Goal: Information Seeking & Learning: Learn about a topic

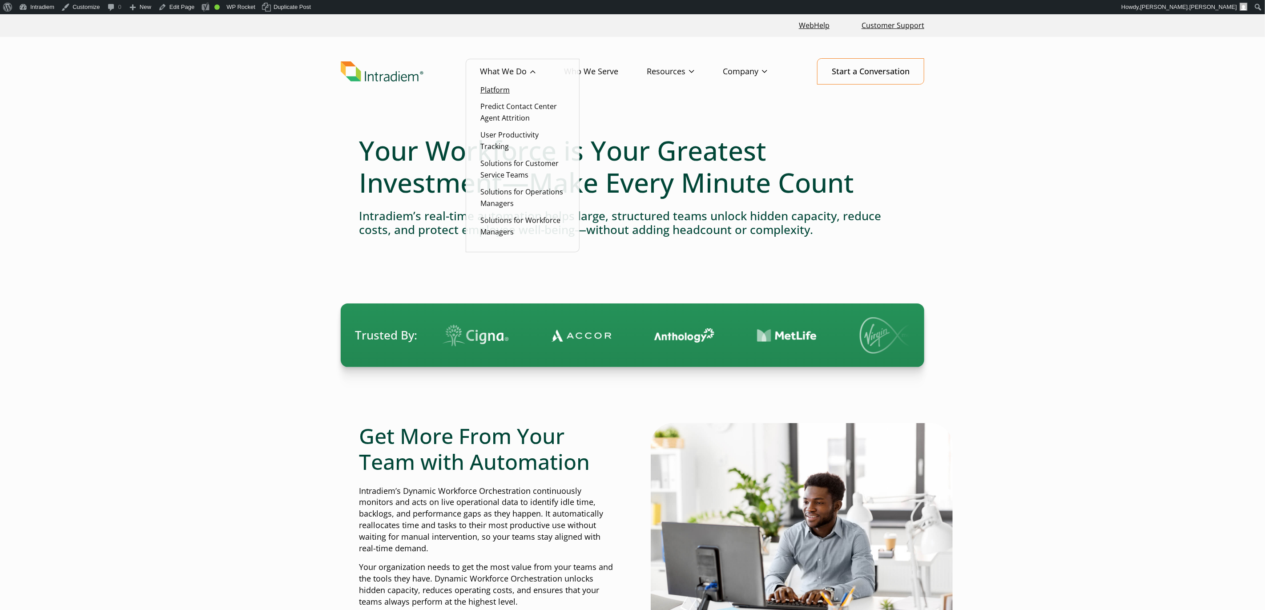
click at [490, 88] on link "Platform" at bounding box center [495, 90] width 29 height 10
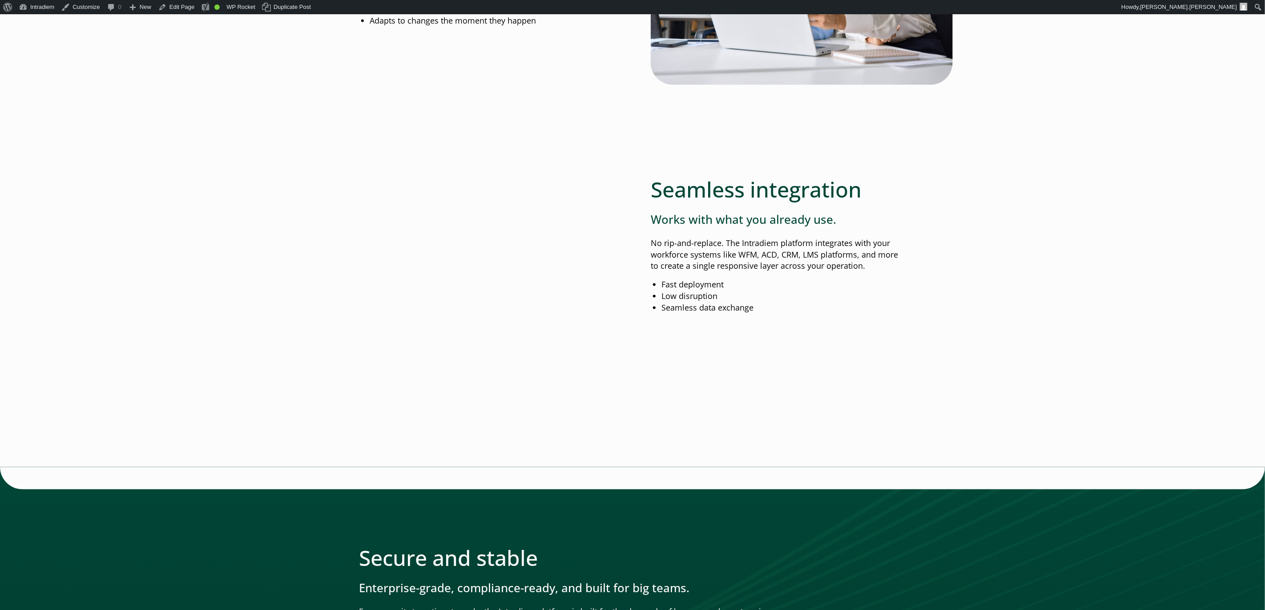
scroll to position [1069, 0]
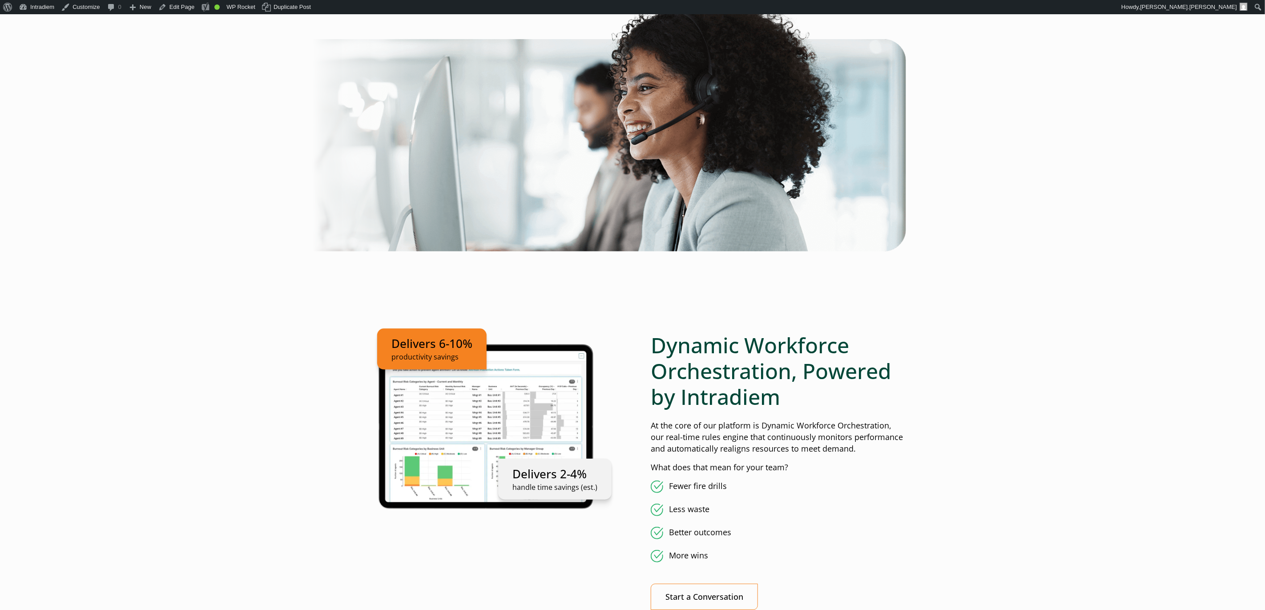
scroll to position [0, 0]
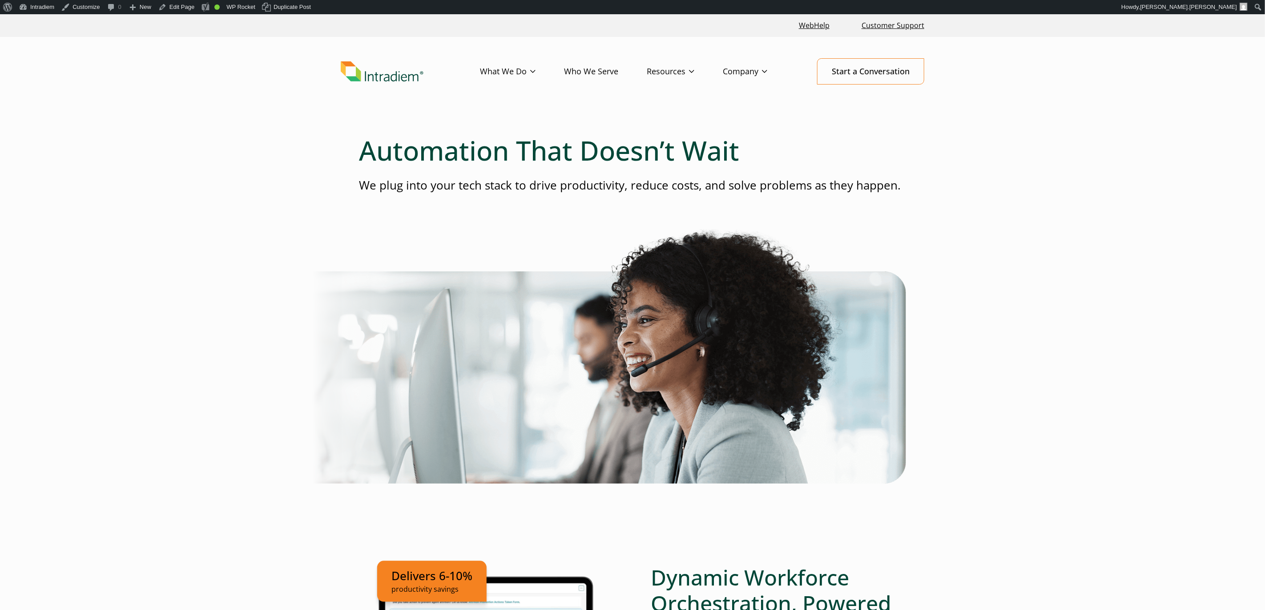
click at [602, 73] on link "Who We Serve" at bounding box center [605, 72] width 83 height 26
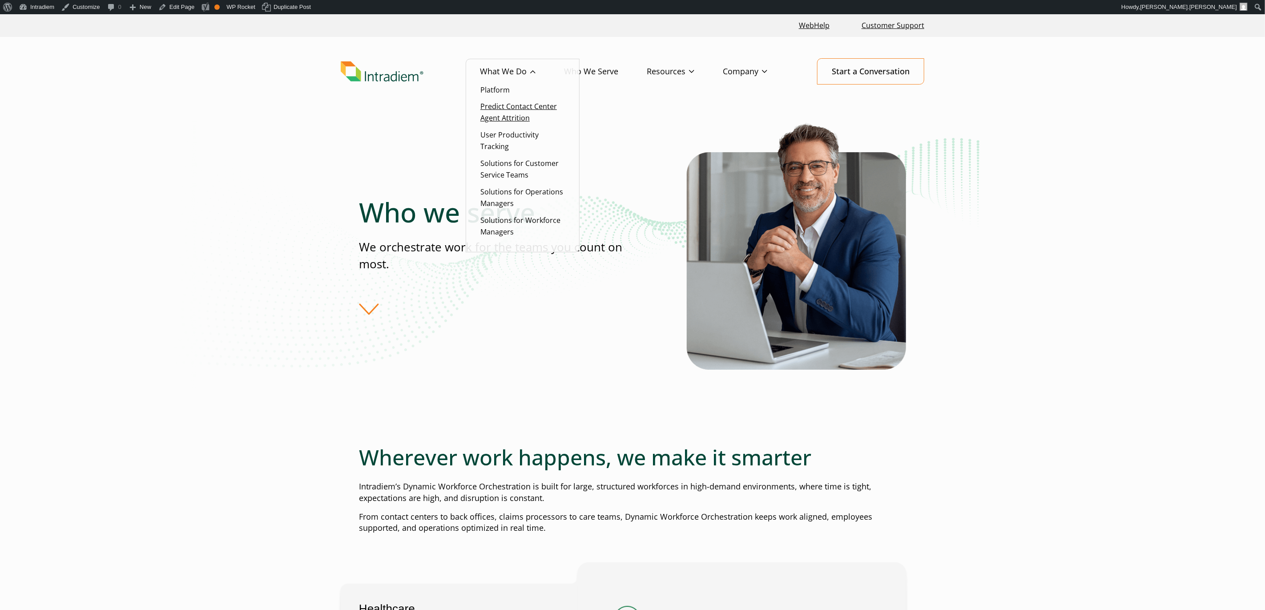
click at [513, 108] on link "Predict Contact Center Agent Attrition" at bounding box center [519, 111] width 77 height 21
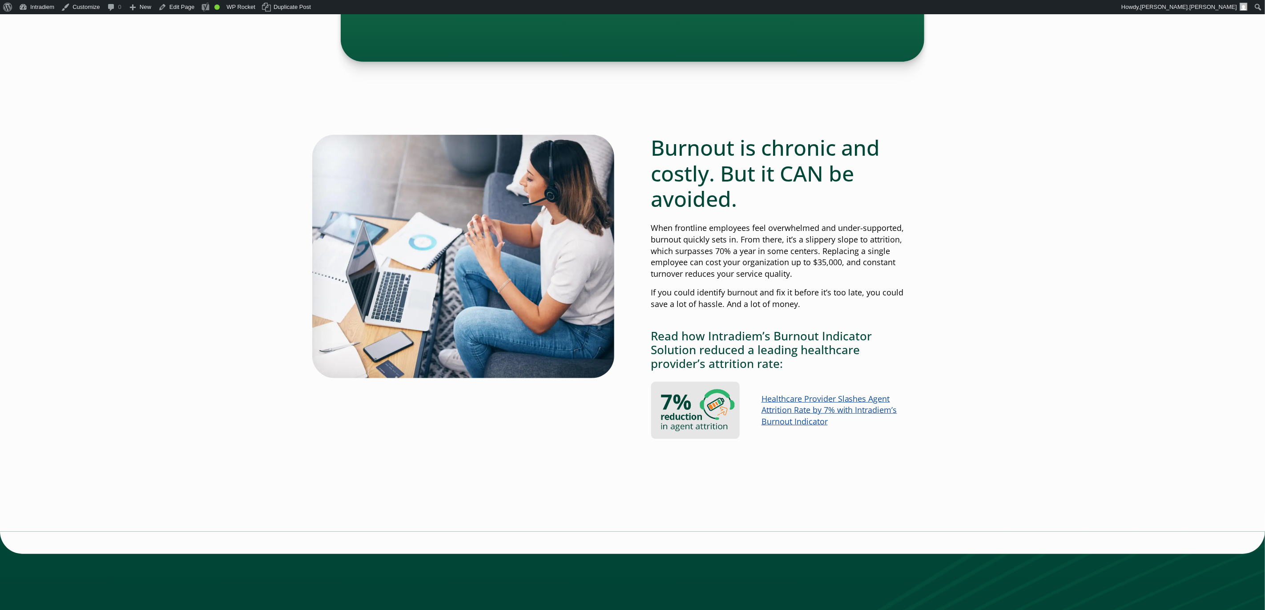
scroll to position [505, 0]
click at [860, 412] on link "Healthcare Provider Slashes Agent Attrition Rate by 7% with Intradiem’s Burnout…" at bounding box center [830, 410] width 136 height 34
click at [183, 6] on link "Edit Page" at bounding box center [176, 7] width 43 height 14
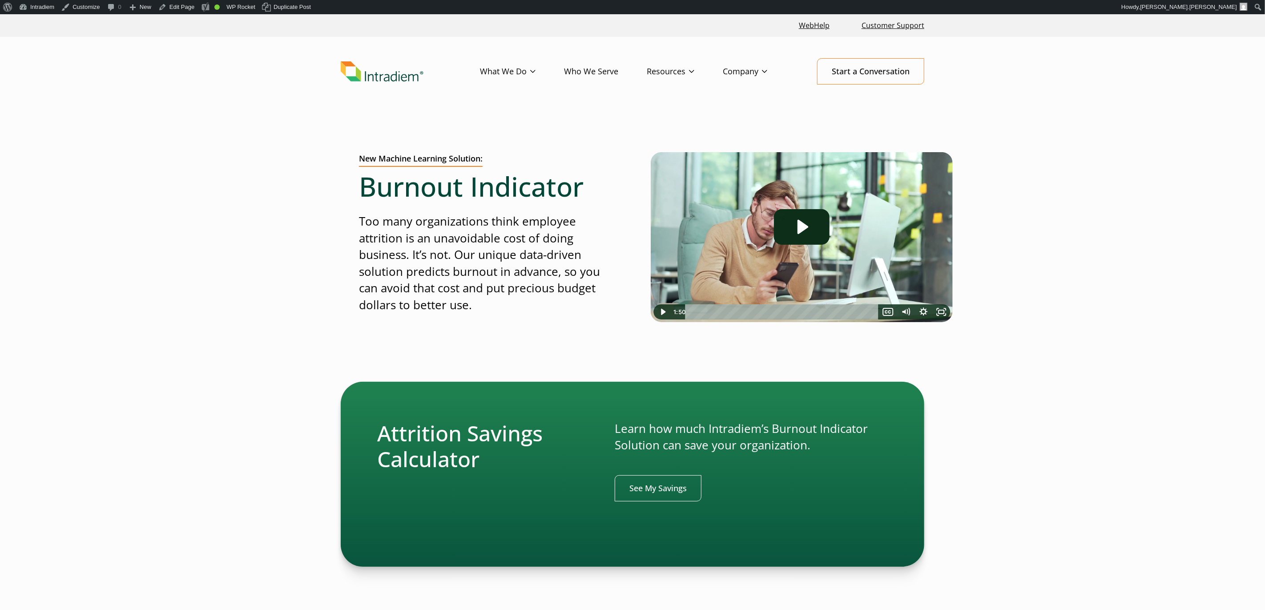
drag, startPoint x: 586, startPoint y: 85, endPoint x: 589, endPoint y: 77, distance: 8.7
click at [587, 85] on header "Menu What We Do Platform Predict Contact Center Agent Attrition User Productivi…" at bounding box center [632, 78] width 1265 height 83
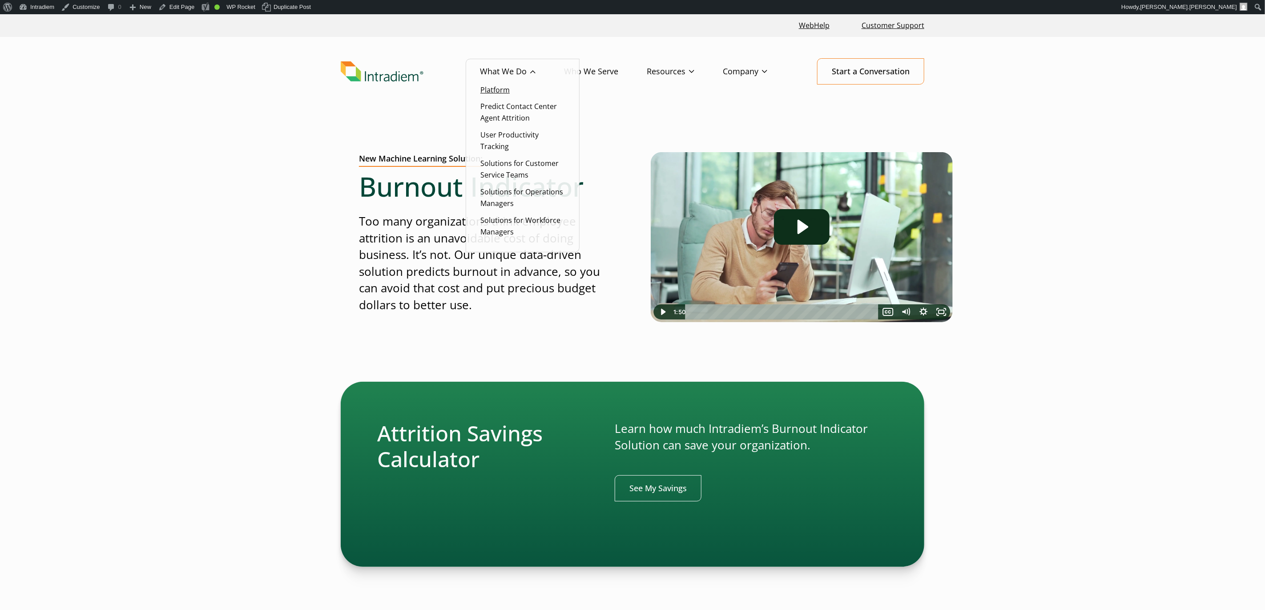
click at [502, 91] on link "Platform" at bounding box center [495, 90] width 29 height 10
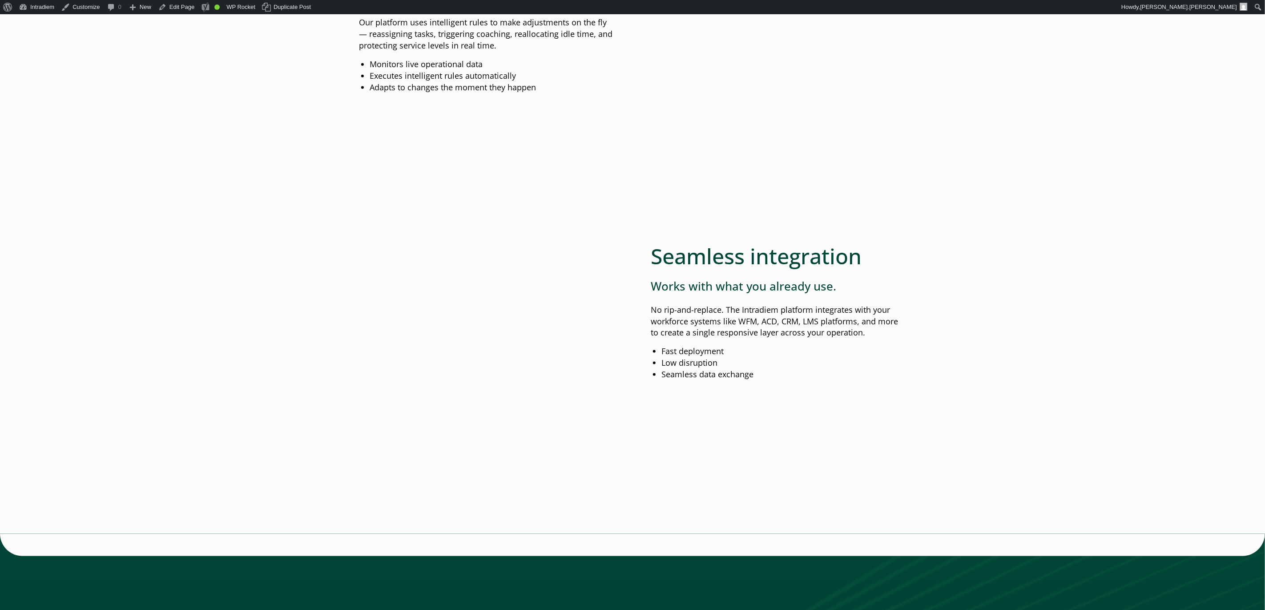
scroll to position [1046, 0]
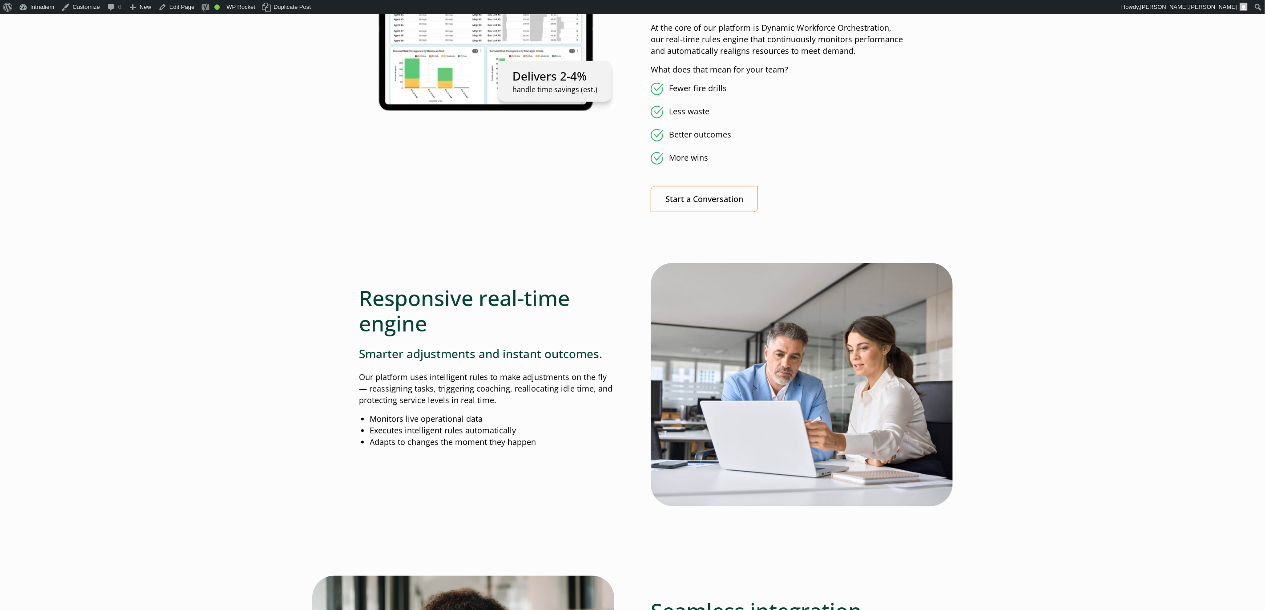
scroll to position [631, 0]
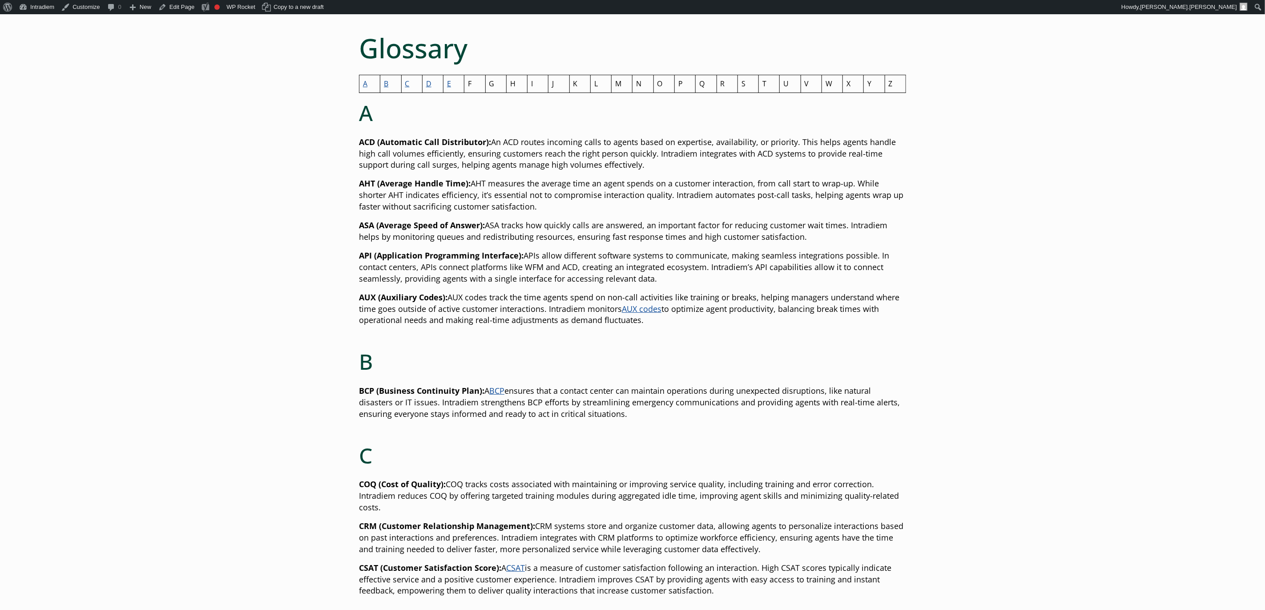
scroll to position [80, 0]
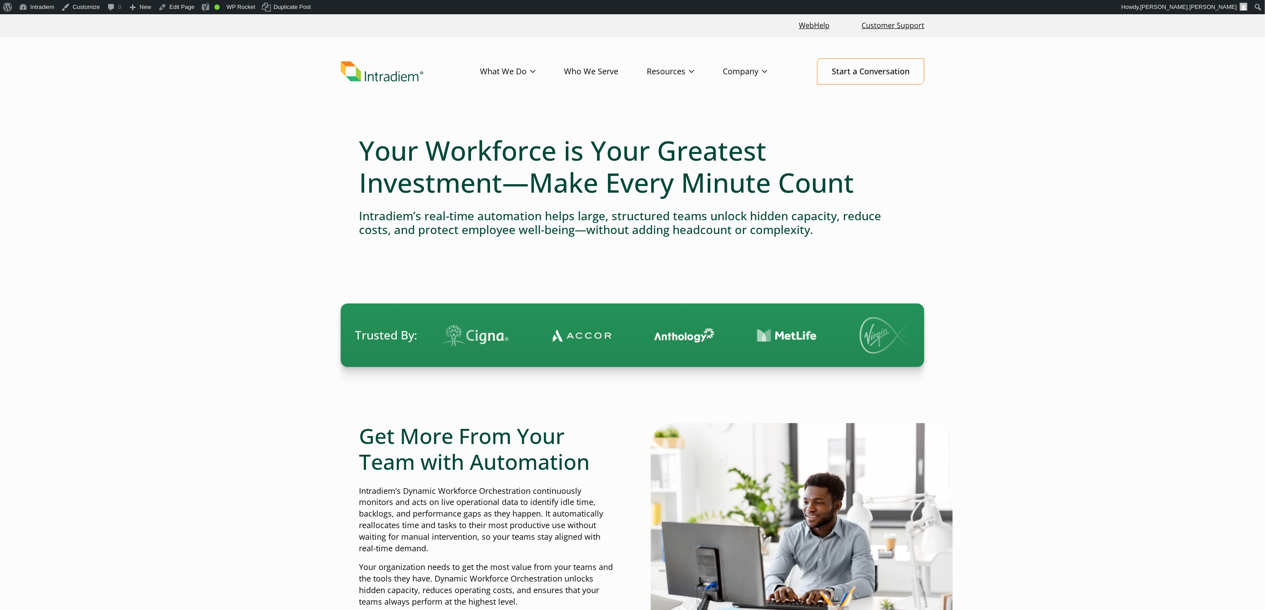
drag, startPoint x: 672, startPoint y: 143, endPoint x: 667, endPoint y: 121, distance: 22.3
click at [671, 143] on h1 "Your Workforce is Your Greatest Investment—Make Every Minute Count" at bounding box center [632, 166] width 547 height 64
click at [675, 142] on link "Success Stories" at bounding box center [673, 140] width 52 height 10
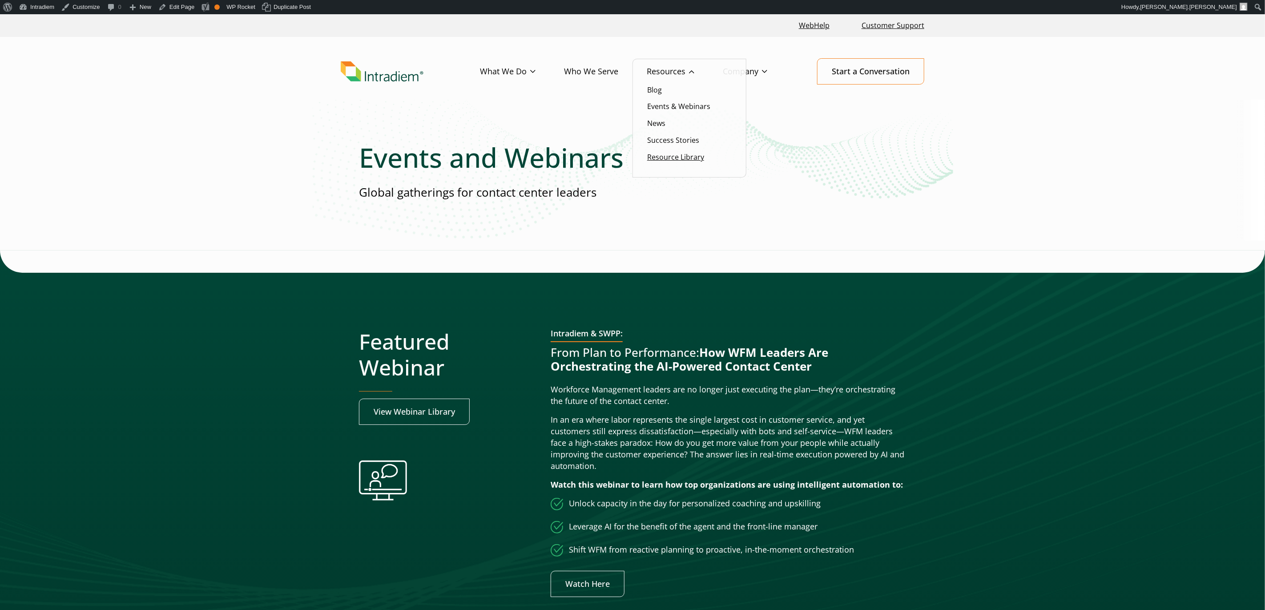
drag, startPoint x: 675, startPoint y: 168, endPoint x: 678, endPoint y: 162, distance: 6.6
click at [676, 167] on ul "Blog Events & Webinars News Success Stories Resource Library" at bounding box center [690, 118] width 114 height 119
click at [678, 160] on link "Resource Library" at bounding box center [675, 157] width 57 height 10
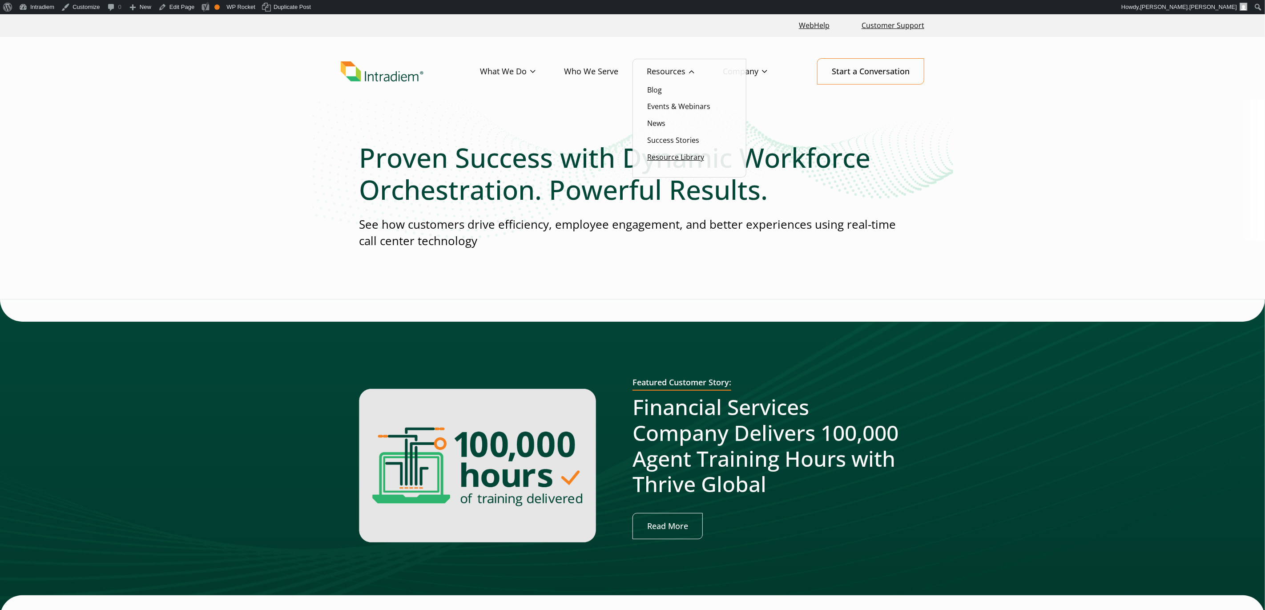
click at [680, 162] on link "Resource Library" at bounding box center [675, 157] width 57 height 10
click at [682, 158] on link "Resource Library" at bounding box center [675, 157] width 57 height 10
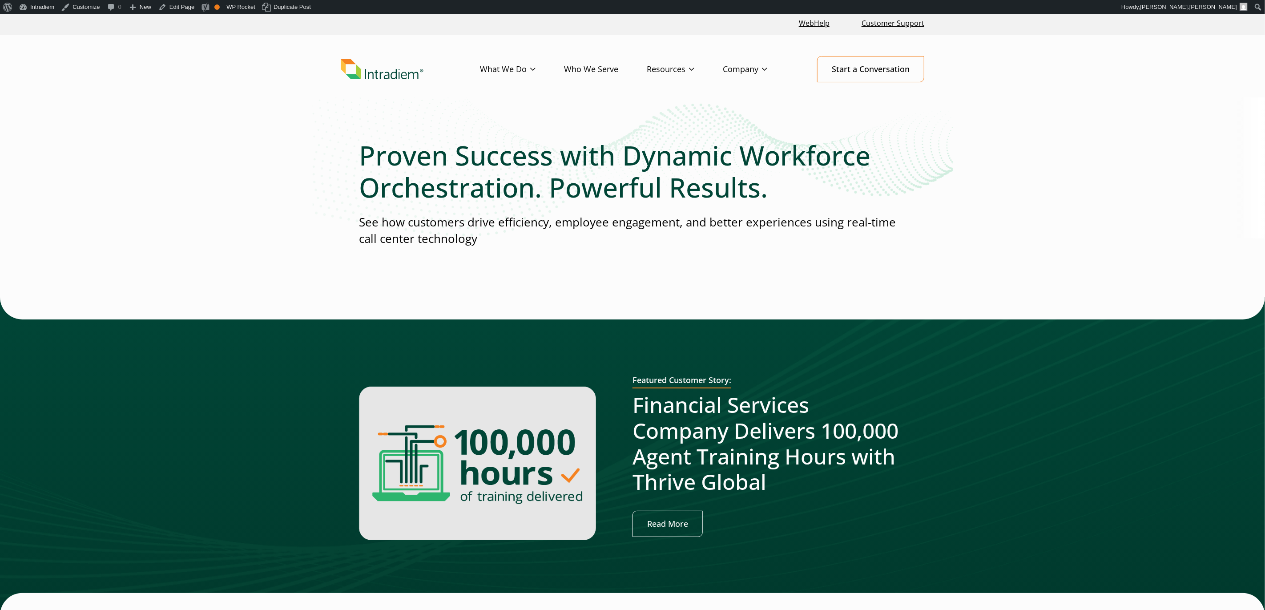
scroll to position [4, 0]
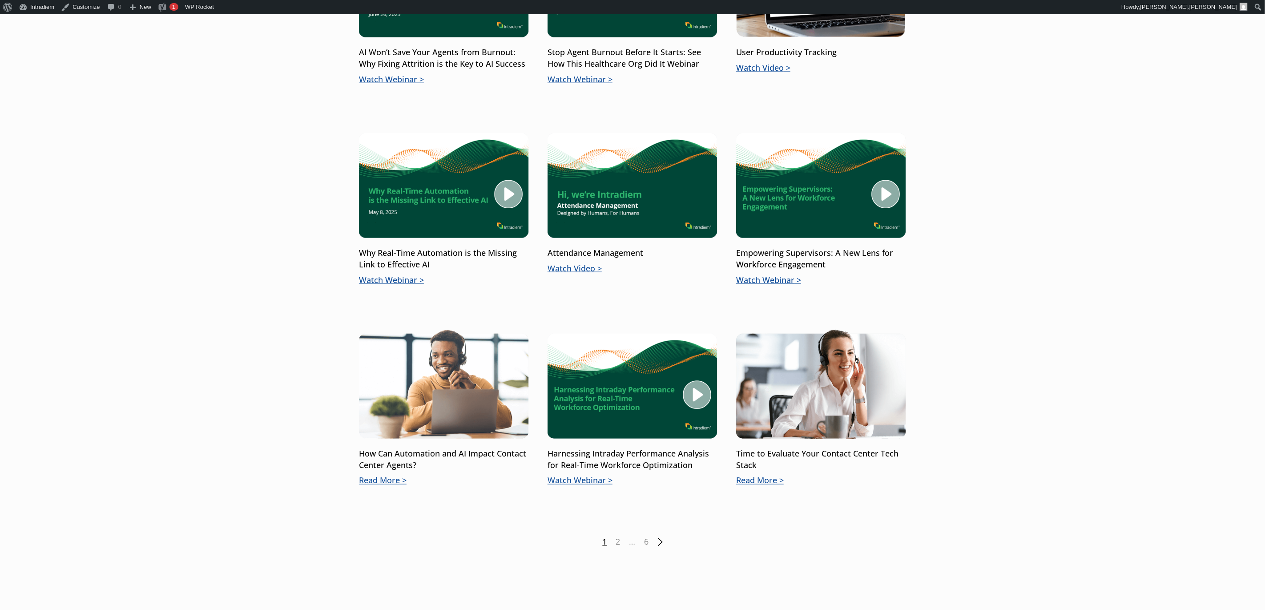
scroll to position [950, 0]
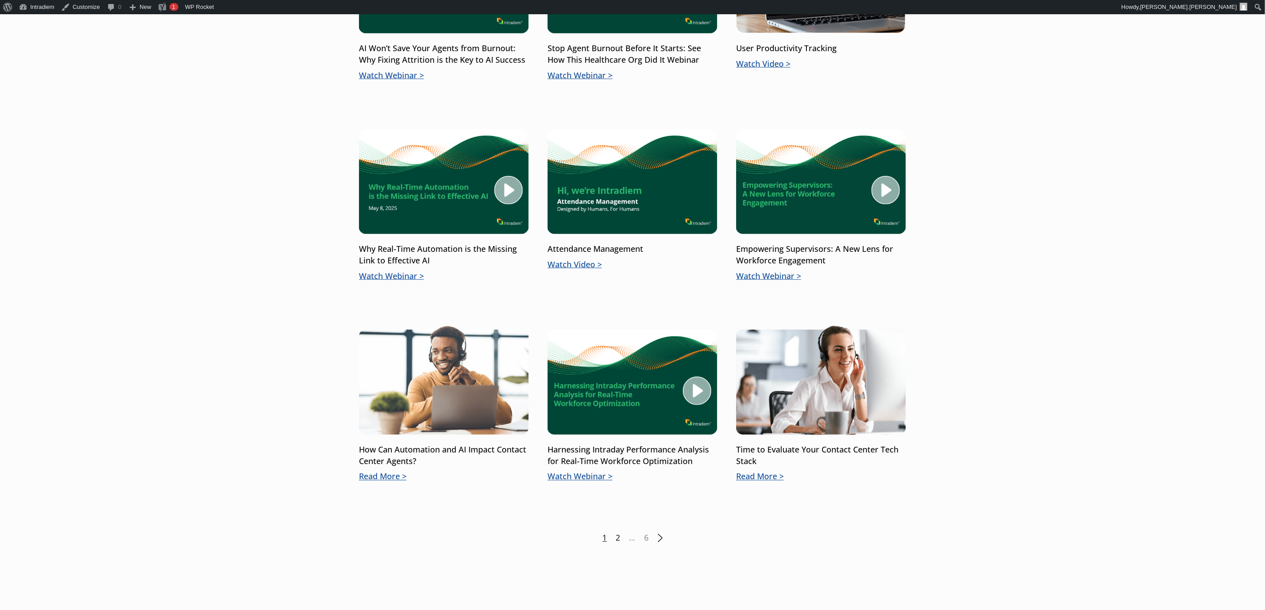
click at [618, 539] on link "2" at bounding box center [618, 539] width 4 height 12
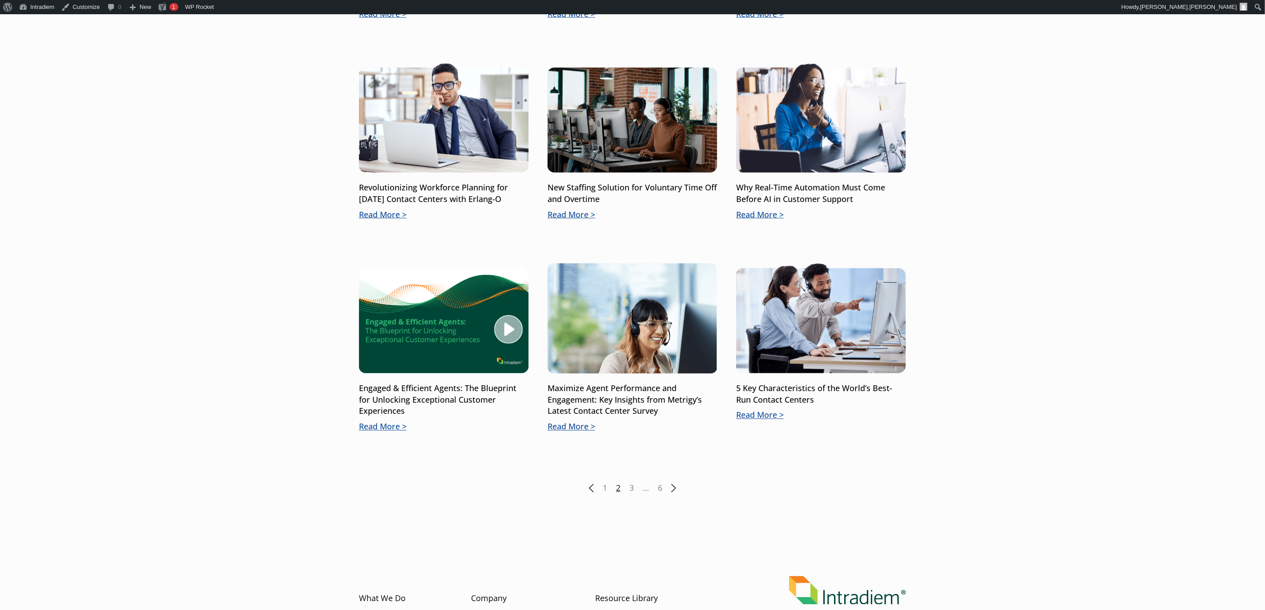
scroll to position [1143, 0]
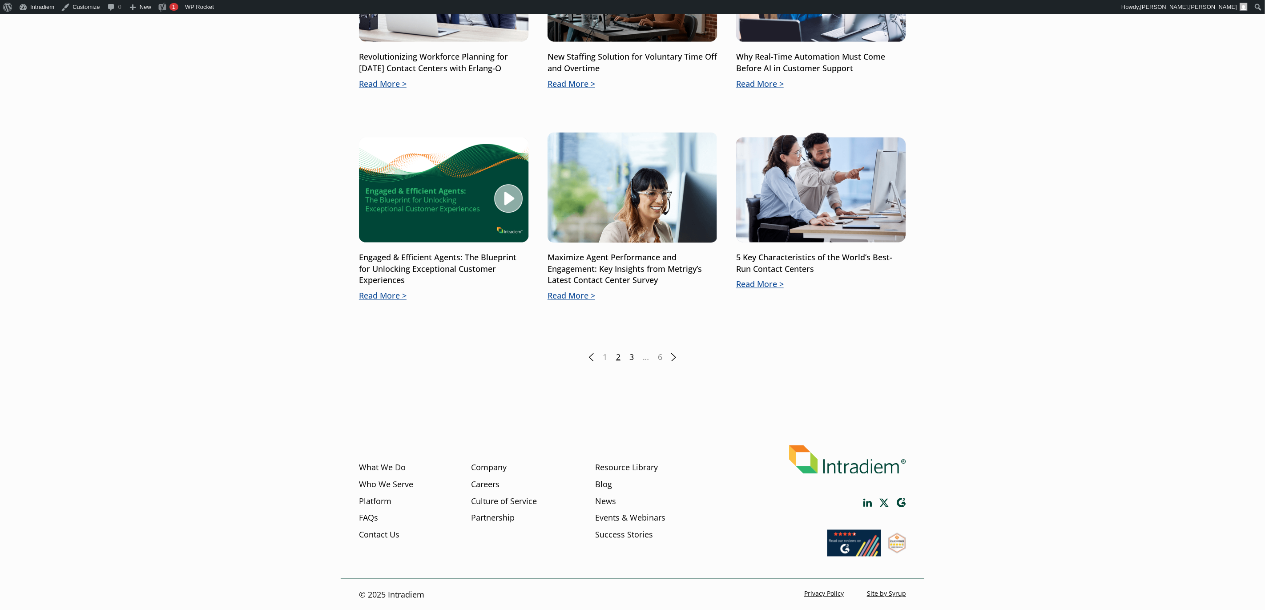
click at [630, 358] on link "3" at bounding box center [632, 358] width 4 height 12
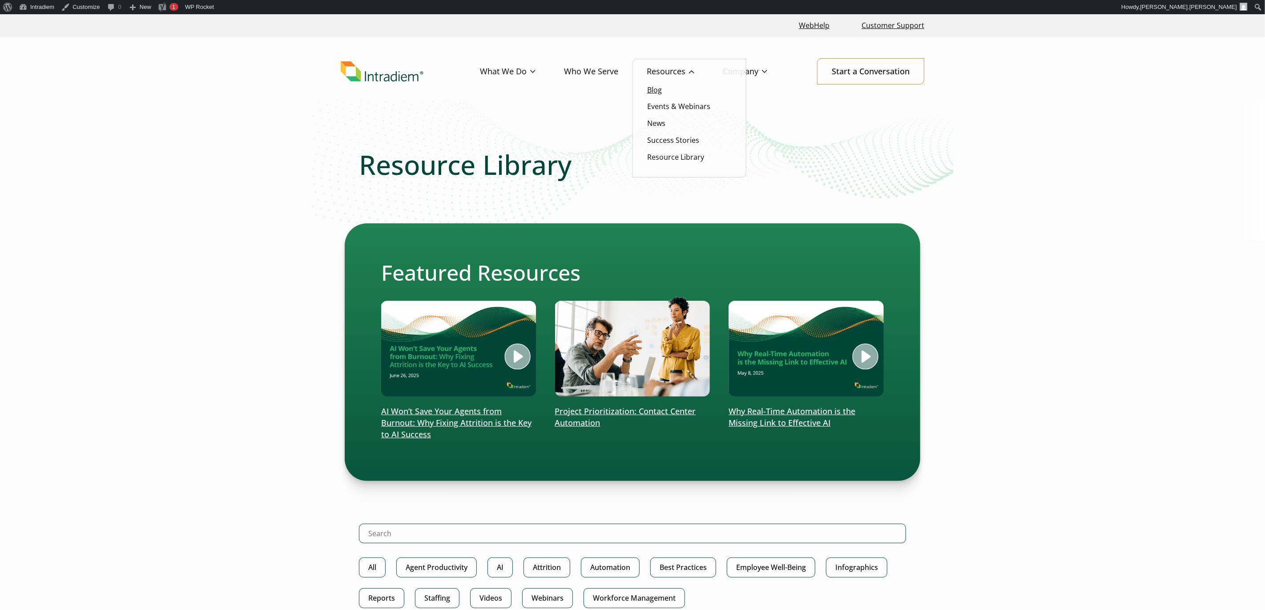
click at [654, 92] on link "Blog" at bounding box center [654, 90] width 15 height 10
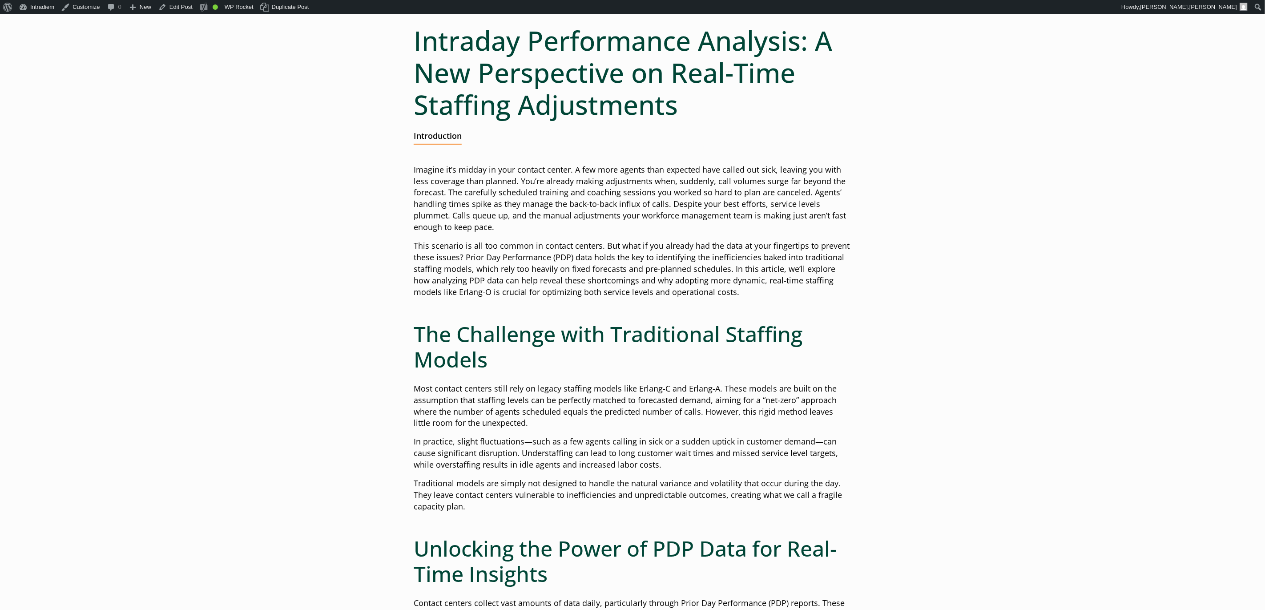
scroll to position [97, 0]
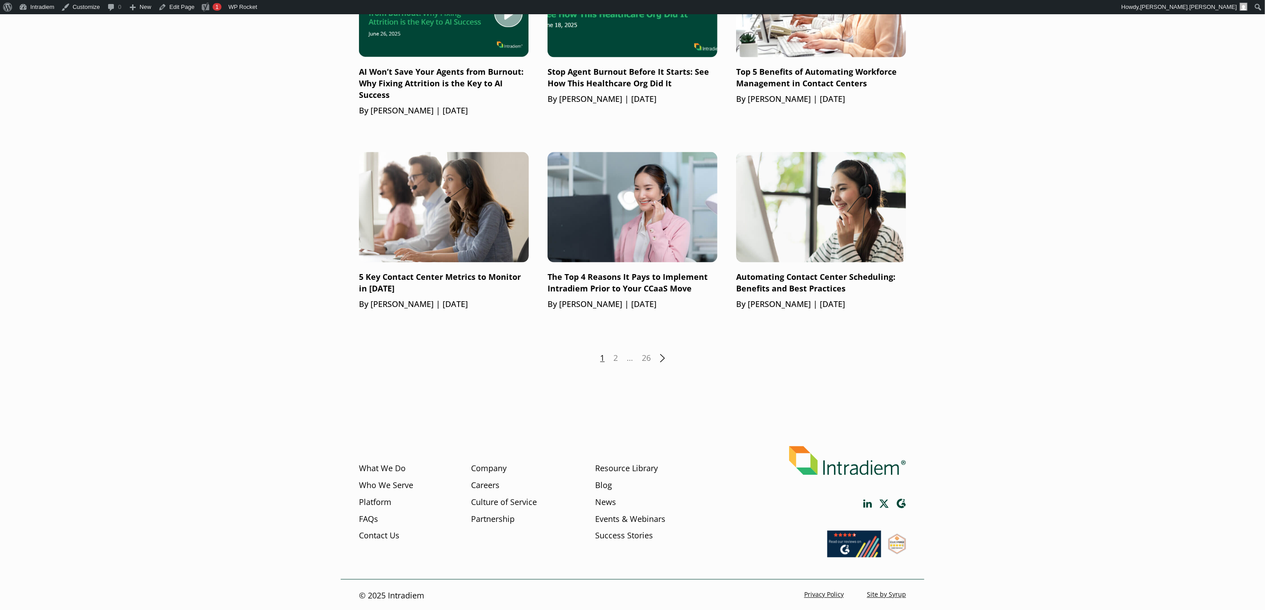
scroll to position [1103, 0]
click at [618, 357] on div "1 2 … 26 Next" at bounding box center [632, 358] width 547 height 12
drag, startPoint x: 616, startPoint y: 358, endPoint x: 745, endPoint y: 334, distance: 131.3
click at [617, 358] on link "2" at bounding box center [616, 358] width 4 height 12
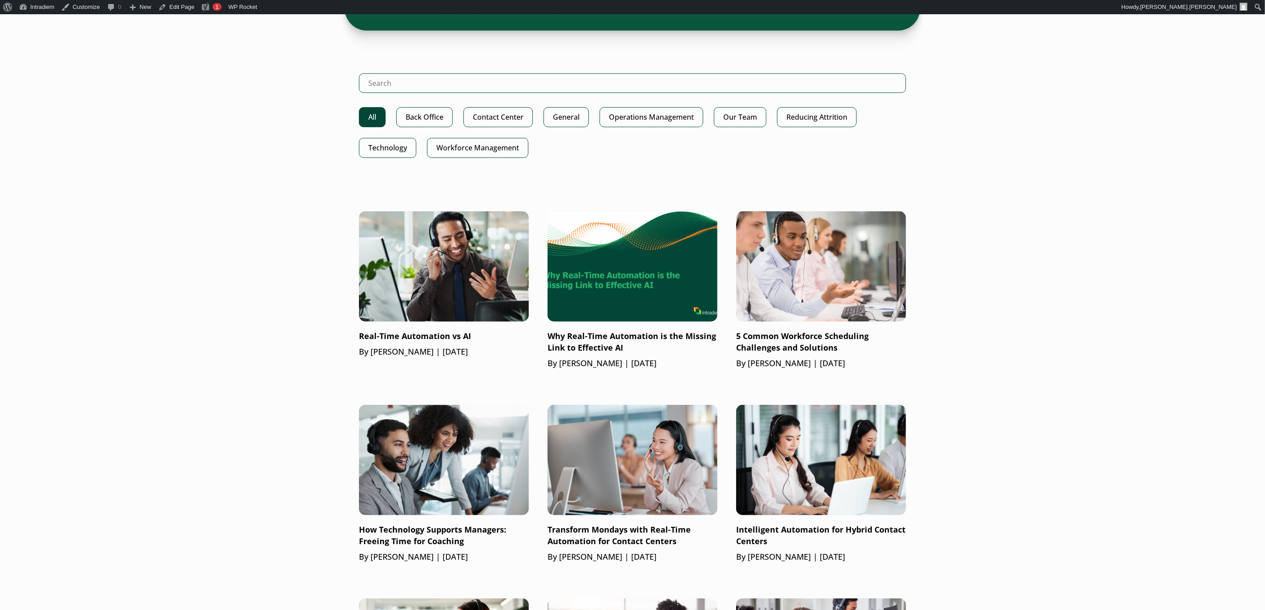
scroll to position [433, 0]
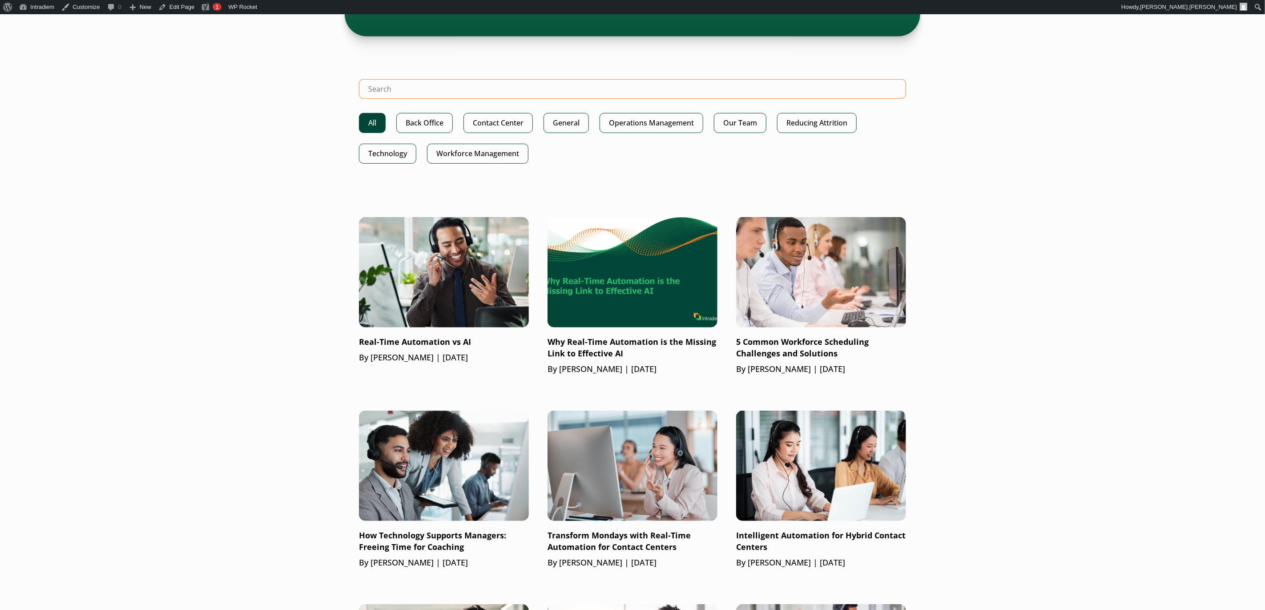
click at [540, 81] on input "Search Intradiem" at bounding box center [632, 89] width 547 height 20
type input "thrive"
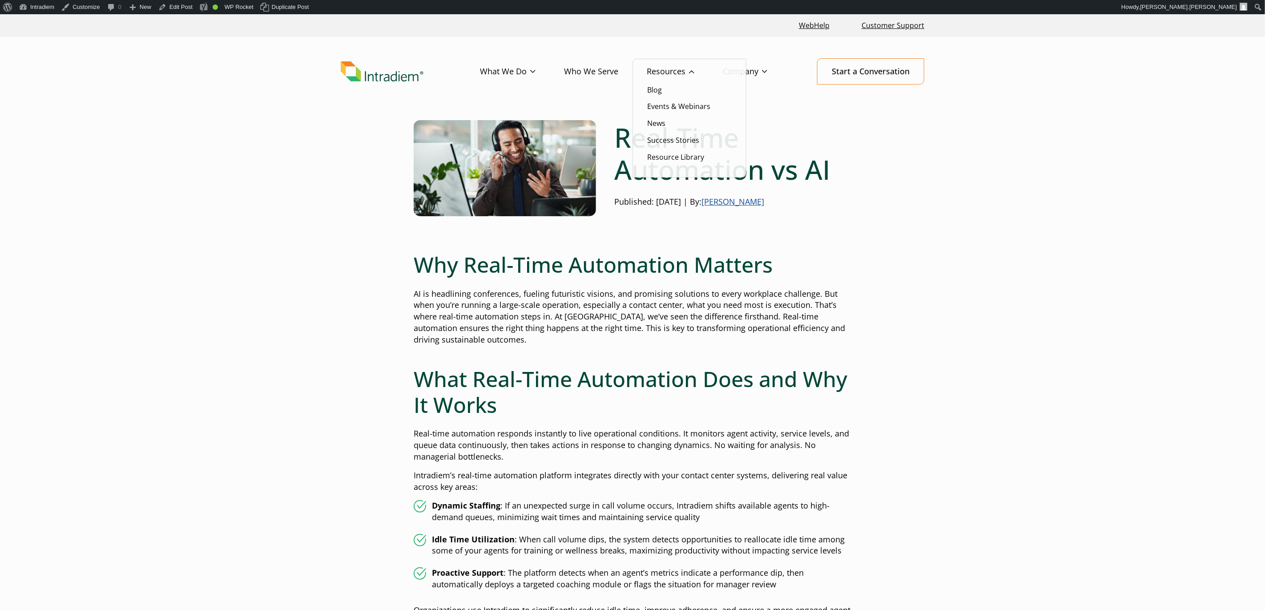
click at [665, 152] on li "Resource Library" at bounding box center [689, 157] width 85 height 12
click at [668, 158] on link "Resource Library" at bounding box center [675, 157] width 57 height 10
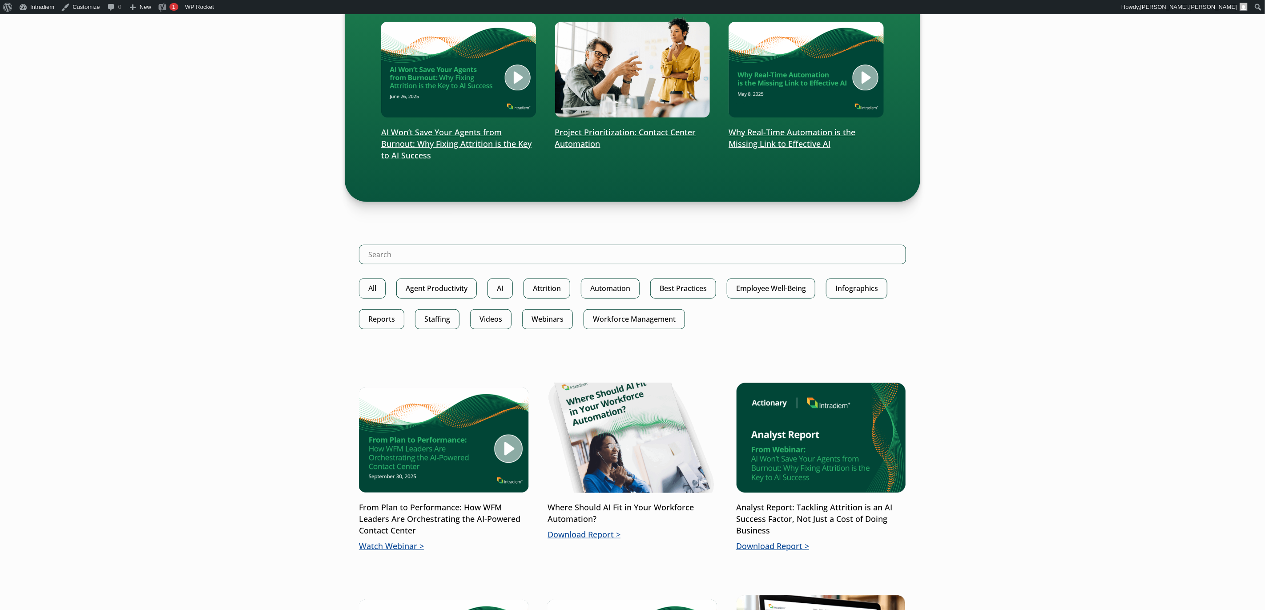
scroll to position [372, 0]
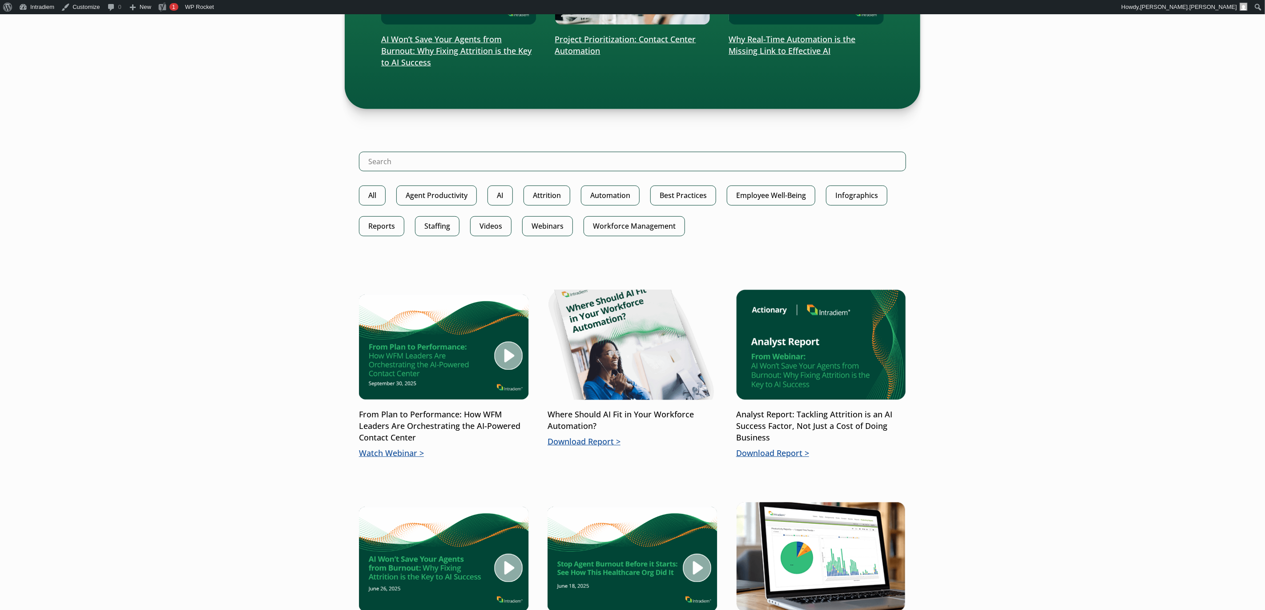
click at [724, 150] on div "Resource Library Featured Resources AI Won’t Save Your Agents from Burnout: Why…" at bounding box center [633, 450] width 584 height 1346
click at [725, 166] on input "Search Intradiem" at bounding box center [632, 162] width 547 height 20
type input "erlang"
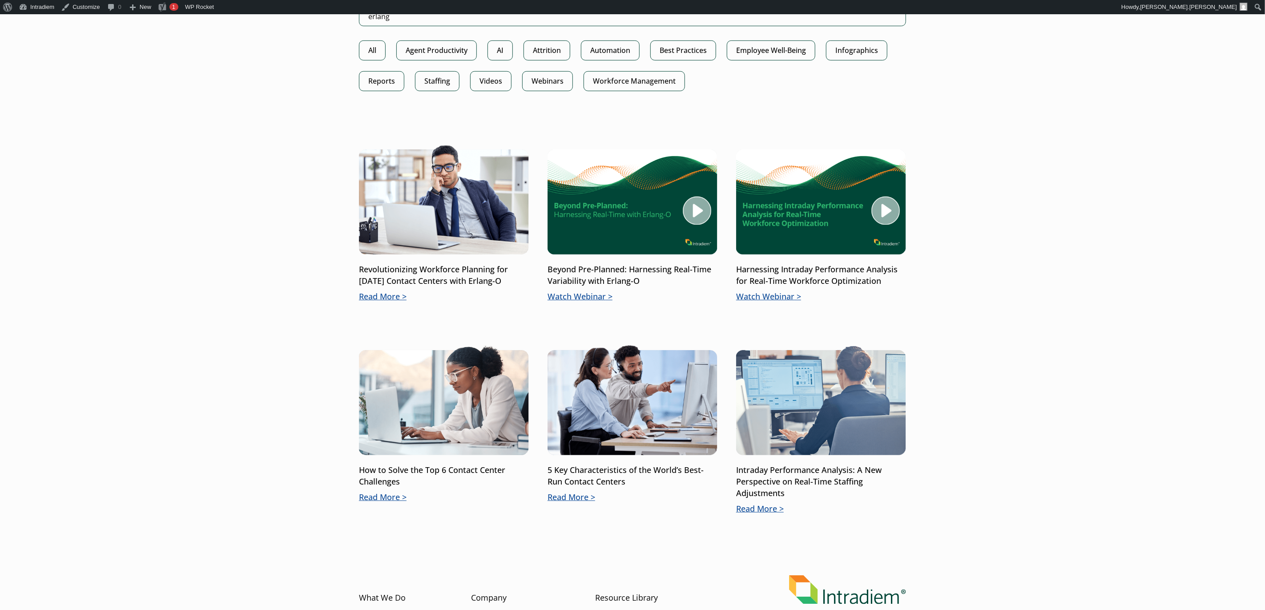
scroll to position [598, 0]
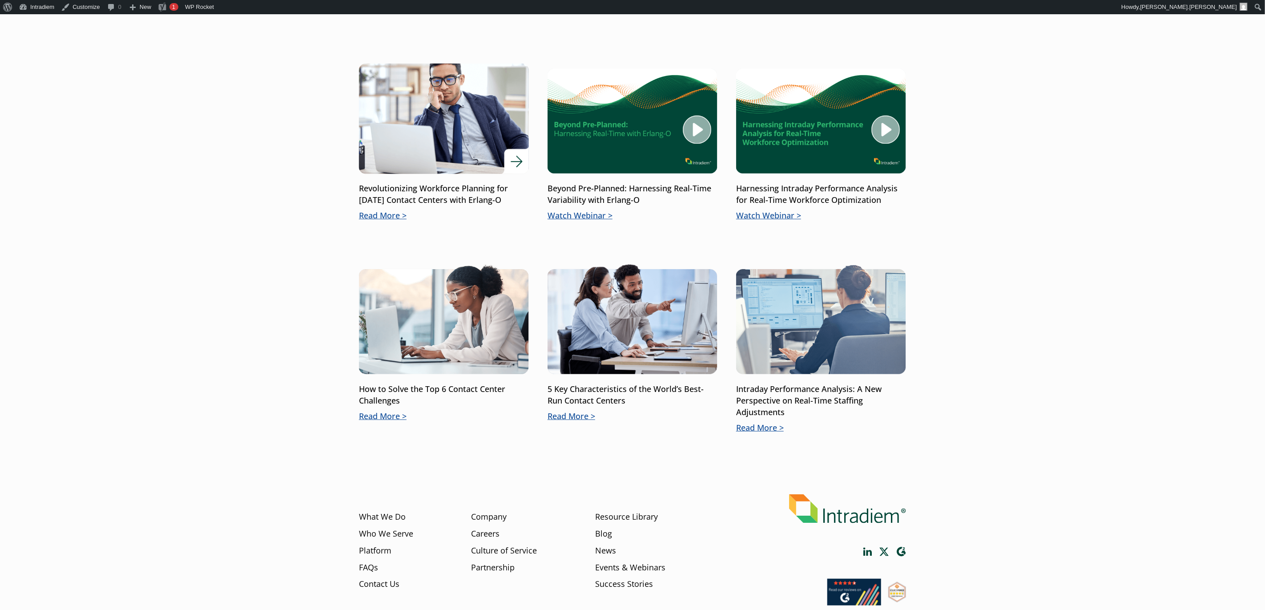
click at [487, 131] on img at bounding box center [444, 119] width 204 height 133
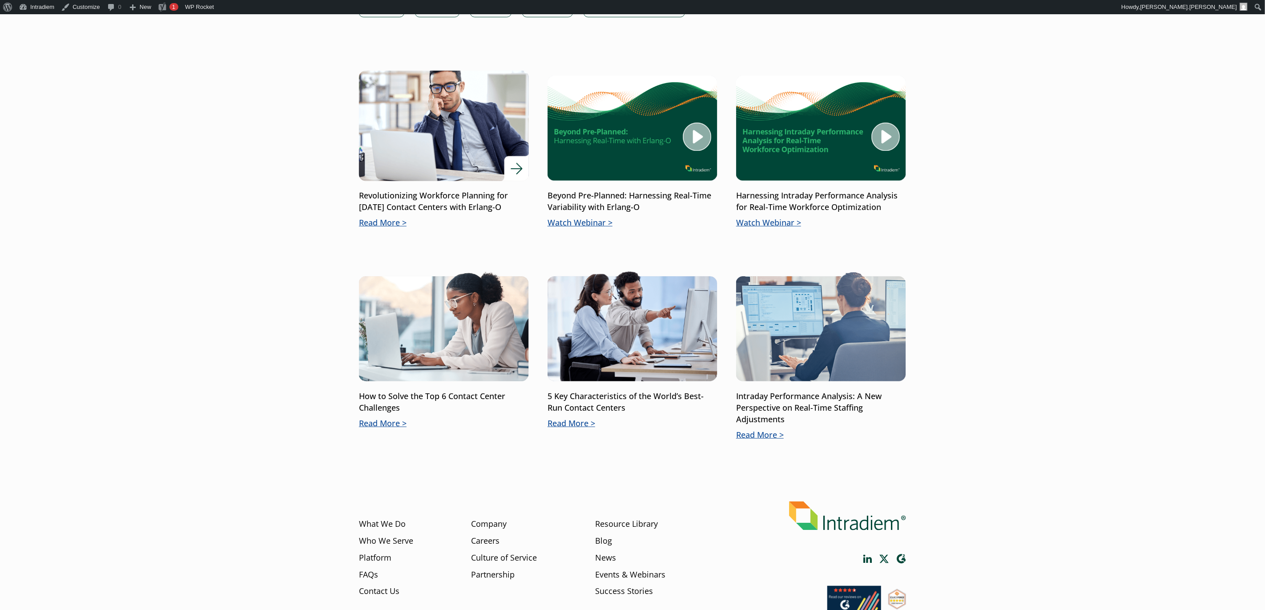
scroll to position [590, 0]
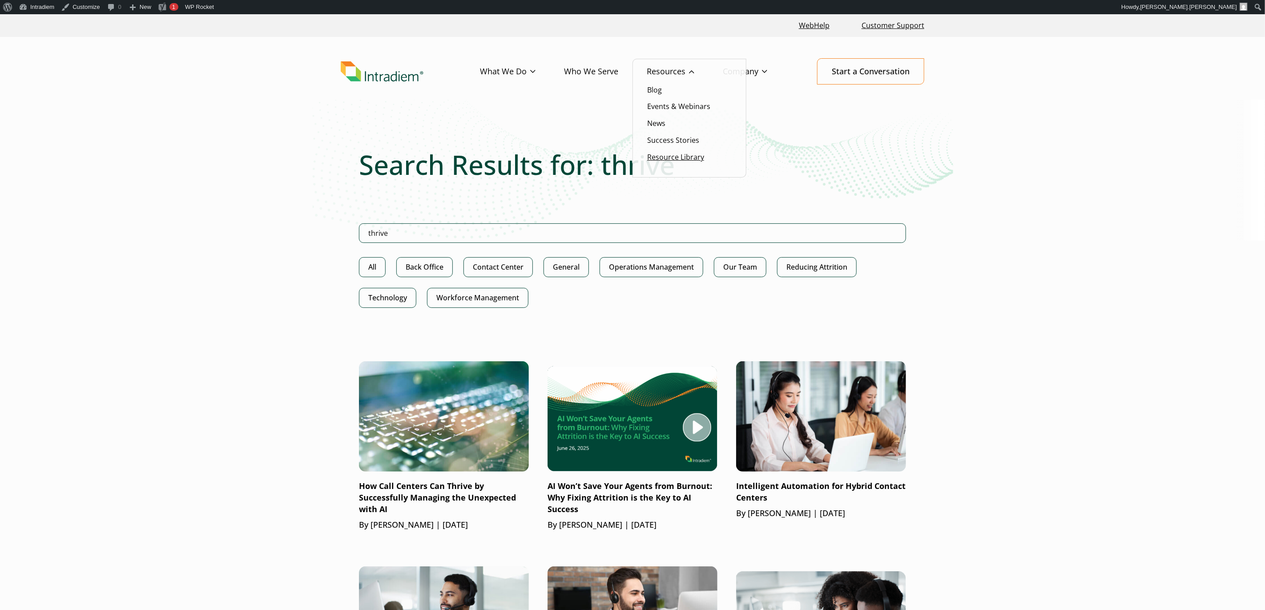
click at [673, 154] on link "Resource Library" at bounding box center [675, 157] width 57 height 10
click at [675, 142] on link "Success Stories" at bounding box center [673, 140] width 52 height 10
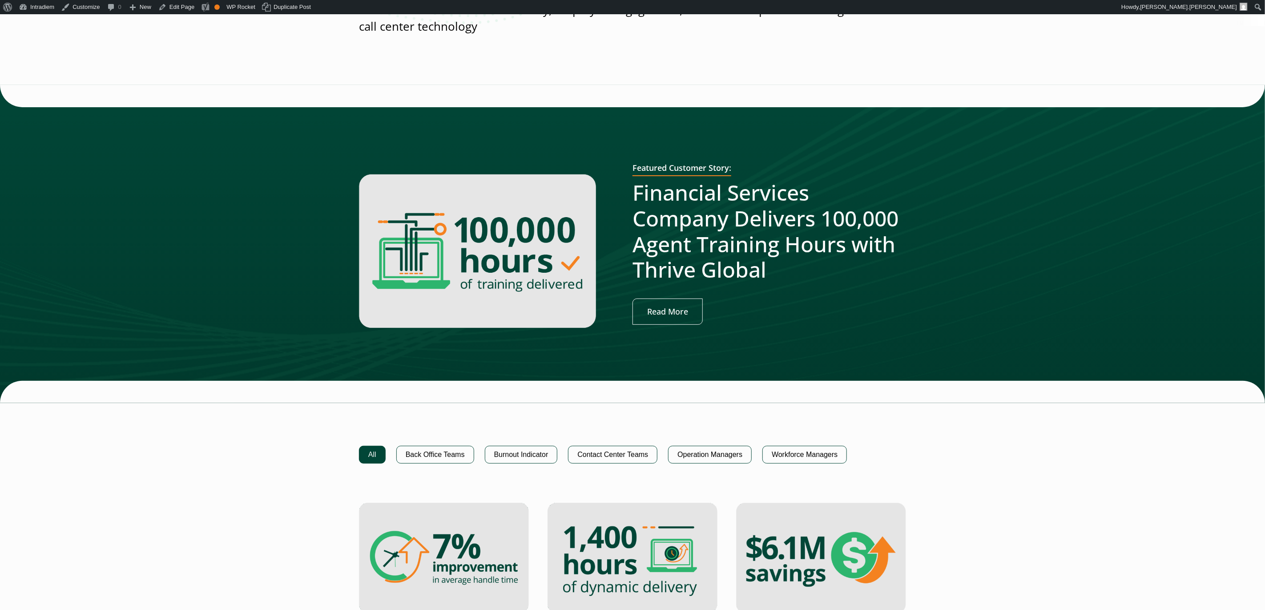
scroll to position [217, 0]
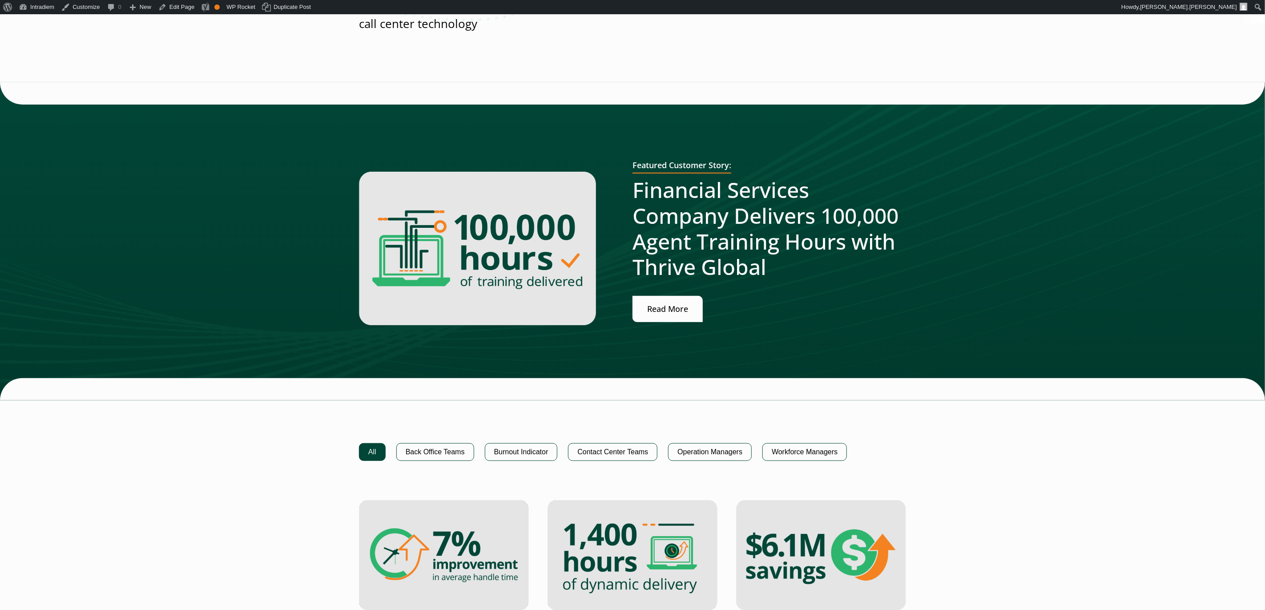
drag, startPoint x: 666, startPoint y: 315, endPoint x: 671, endPoint y: 307, distance: 10.2
click at [667, 315] on link "Read More" at bounding box center [668, 309] width 70 height 26
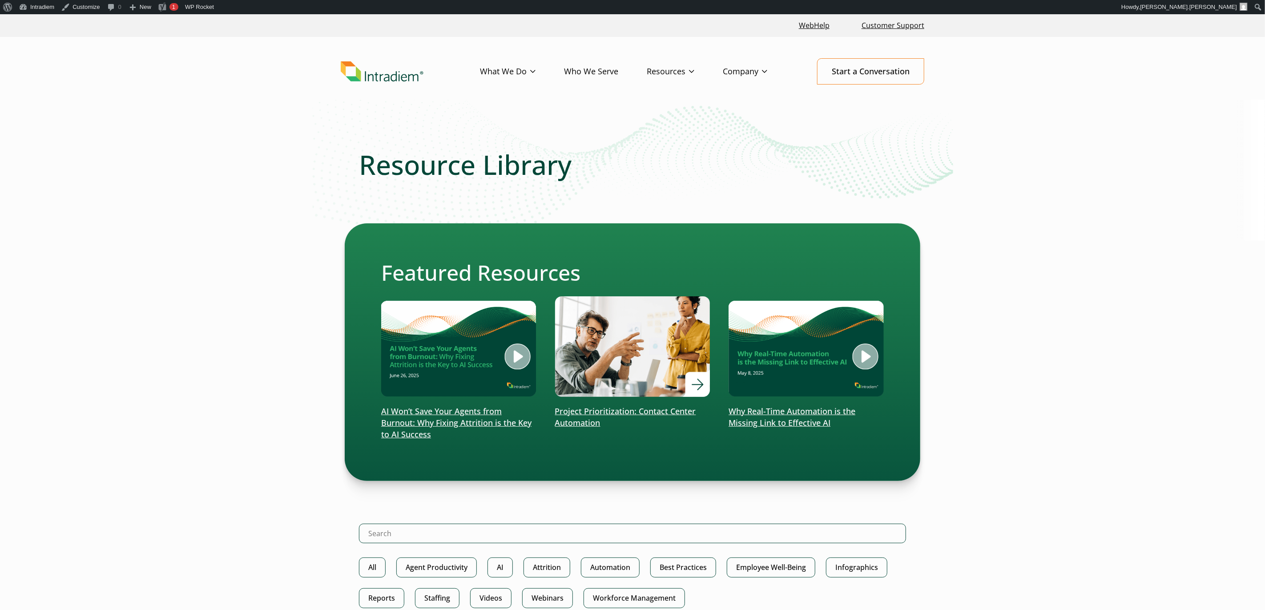
click at [651, 415] on p "Project Prioritization: Contact Center Automation" at bounding box center [632, 417] width 155 height 23
